Goal: Information Seeking & Learning: Find specific fact

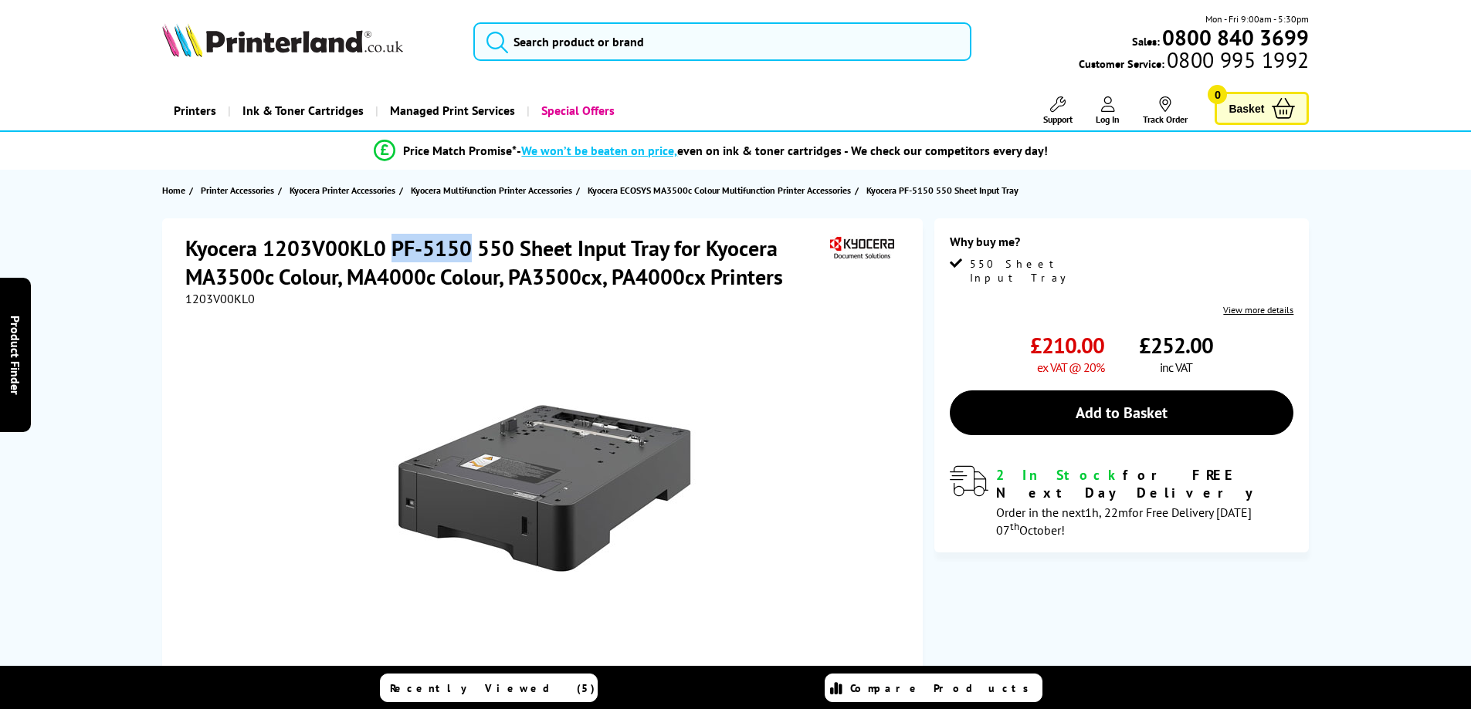
click at [391, 249] on h1 "Kyocera 1203V00KL0 PF-5150 550 Sheet Input Tray for Kyocera MA3500c Colour, MA4…" at bounding box center [505, 262] width 641 height 57
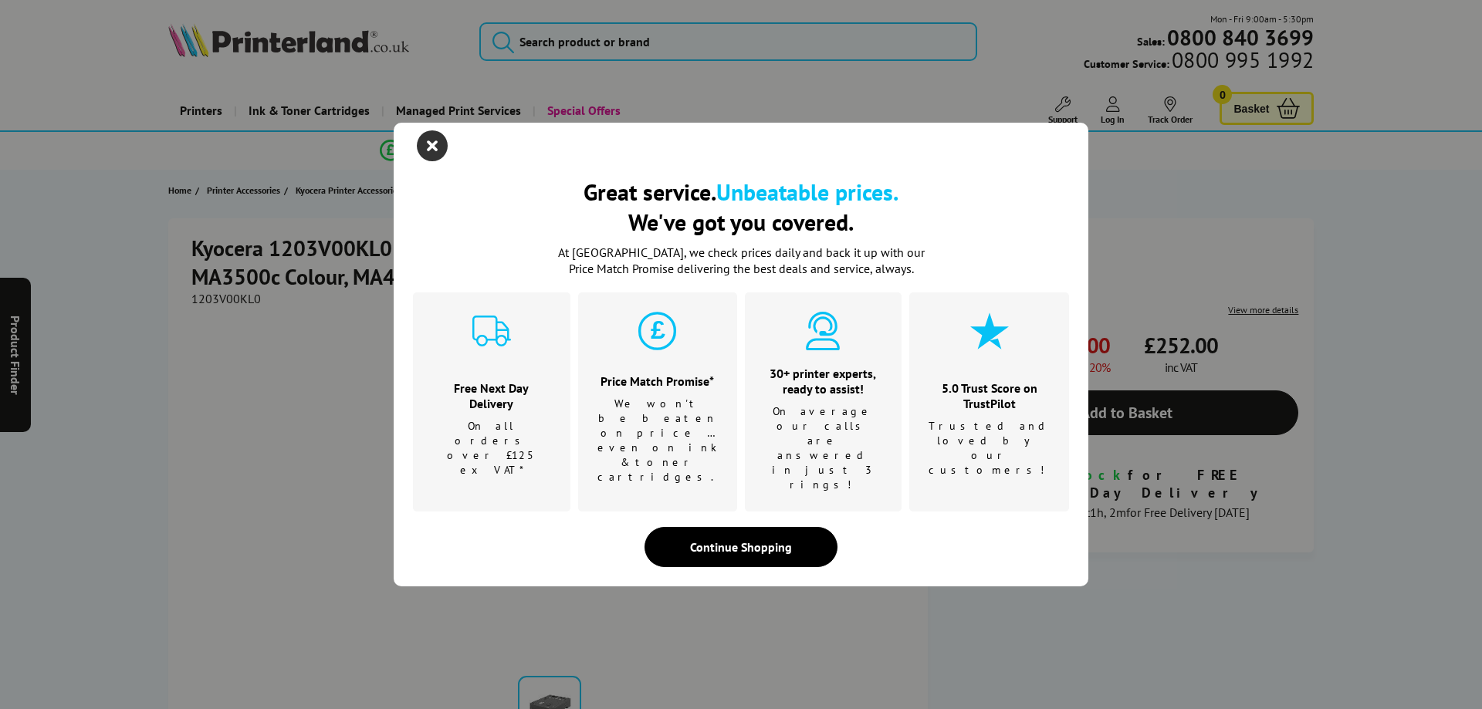
click at [435, 161] on icon "close modal" at bounding box center [432, 145] width 31 height 31
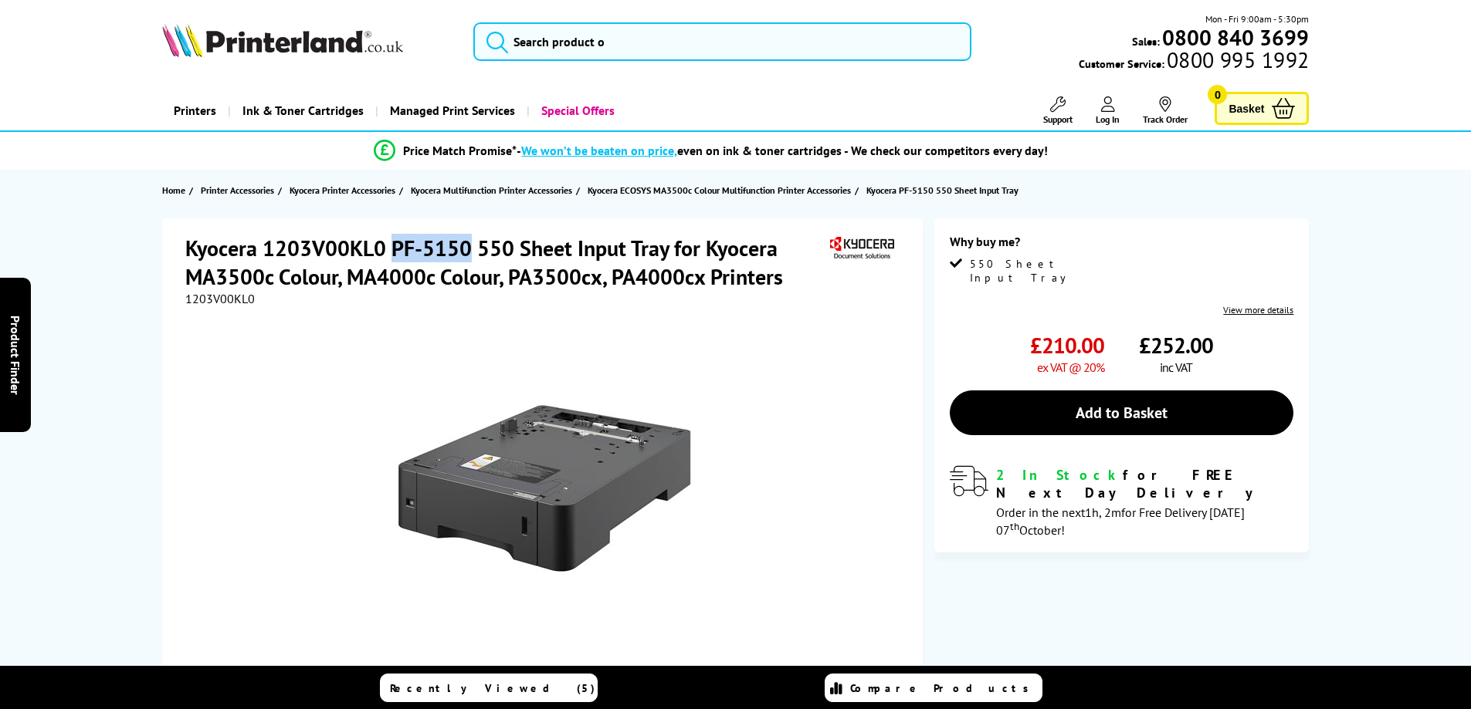
click at [428, 245] on h1 "Kyocera 1203V00KL0 PF-5150 550 Sheet Input Tray for Kyocera MA3500c Colour, MA4…" at bounding box center [505, 262] width 641 height 57
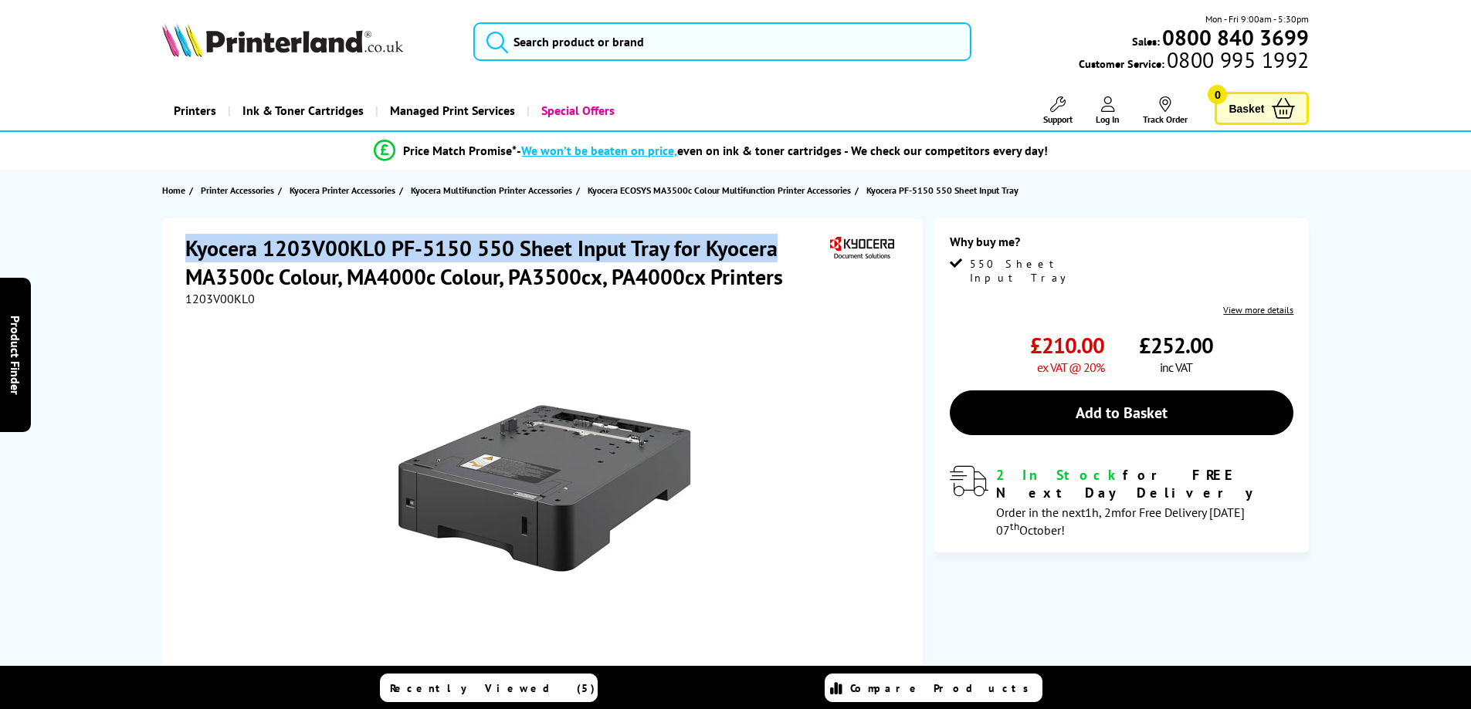
drag, startPoint x: 774, startPoint y: 248, endPoint x: 189, endPoint y: 255, distance: 585.2
click at [189, 255] on h1 "Kyocera 1203V00KL0 PF-5150 550 Sheet Input Tray for Kyocera MA3500c Colour, MA4…" at bounding box center [505, 262] width 641 height 57
copy h1 "Kyocera 1203V00KL0 PF-5150 550 Sheet Input Tray for Kyocera"
click at [447, 242] on h1 "Kyocera 1203V00KL0 PF-5150 550 Sheet Input Tray for Kyocera MA3500c Colour, MA4…" at bounding box center [505, 262] width 641 height 57
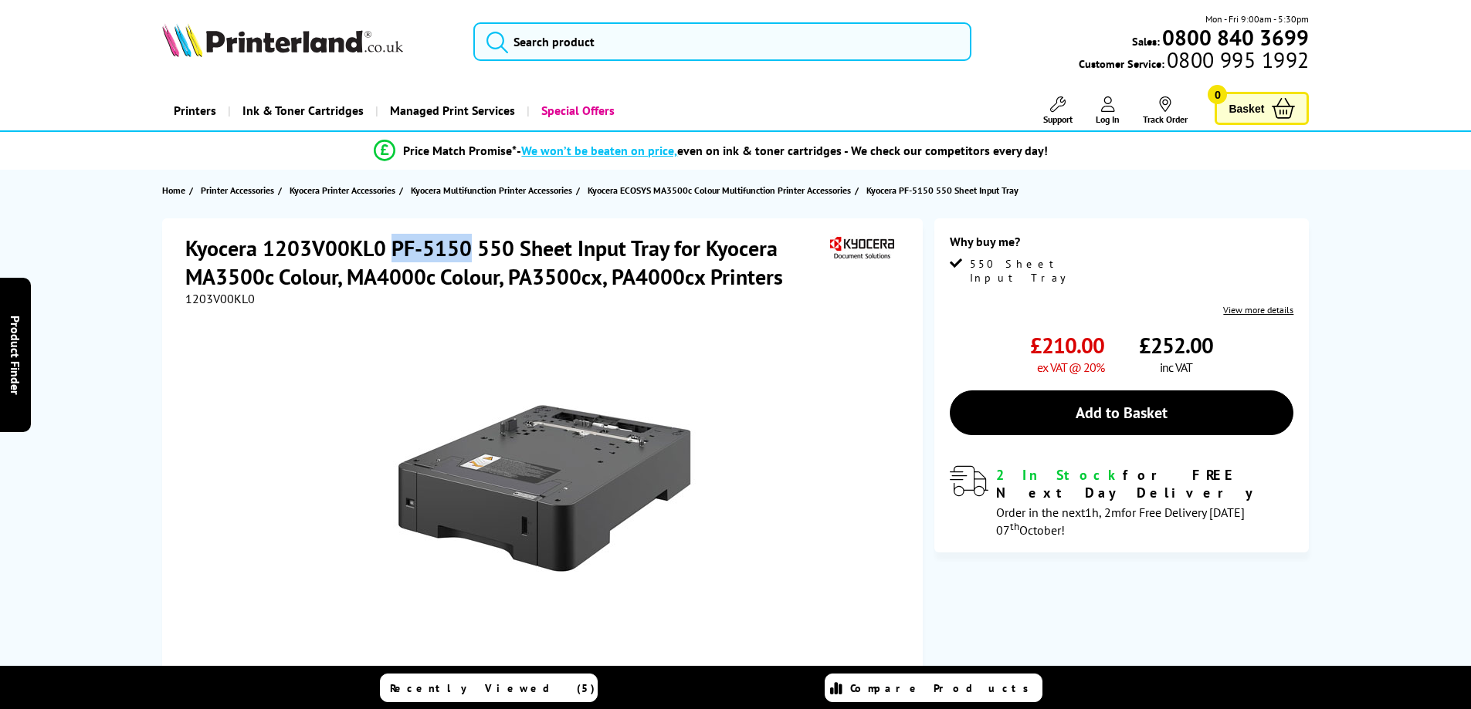
drag, startPoint x: 468, startPoint y: 246, endPoint x: 391, endPoint y: 245, distance: 77.2
click at [391, 245] on h1 "Kyocera 1203V00KL0 PF-5150 550 Sheet Input Tray for Kyocera MA3500c Colour, MA4…" at bounding box center [505, 262] width 641 height 57
copy h1 "PF-5150"
